Goal: Find specific page/section: Find specific page/section

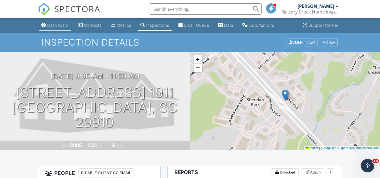
click at [59, 24] on div "Dashboard" at bounding box center [57, 25] width 21 height 5
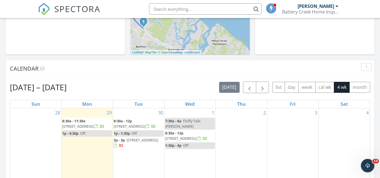
scroll to position [199, 0]
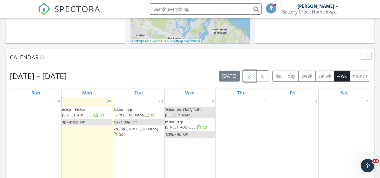
click at [250, 76] on span "button" at bounding box center [249, 76] width 7 height 7
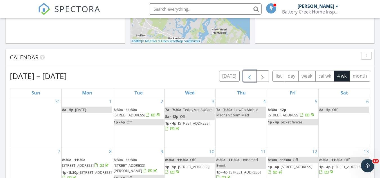
click at [348, 169] on span "3029 Ratel Dr, Beaufort 29902" at bounding box center [348, 166] width 32 height 5
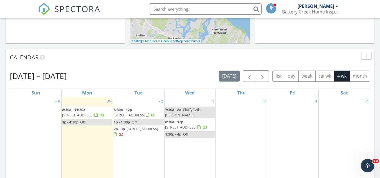
click at [94, 114] on span "897 Fording Island Rd 1911, Bluffton 29910" at bounding box center [78, 115] width 32 height 5
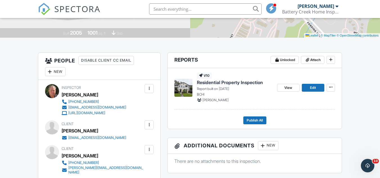
scroll to position [113, 0]
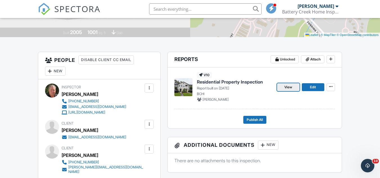
click at [288, 86] on span "View" at bounding box center [288, 87] width 8 height 6
